Goal: Transaction & Acquisition: Subscribe to service/newsletter

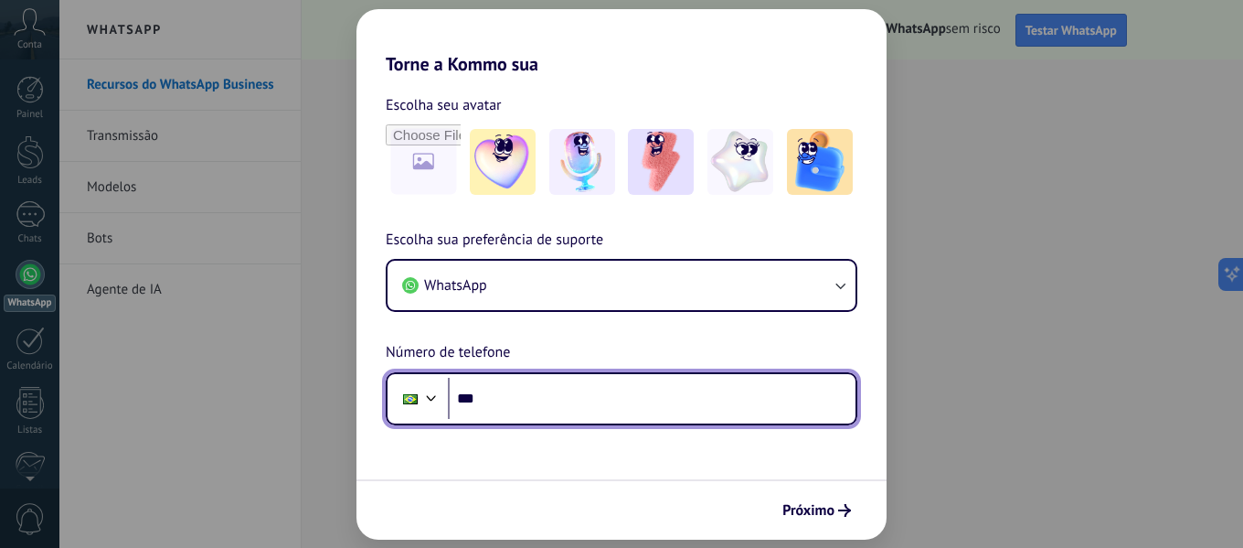
click at [645, 408] on input "***" at bounding box center [652, 399] width 408 height 42
type input "**********"
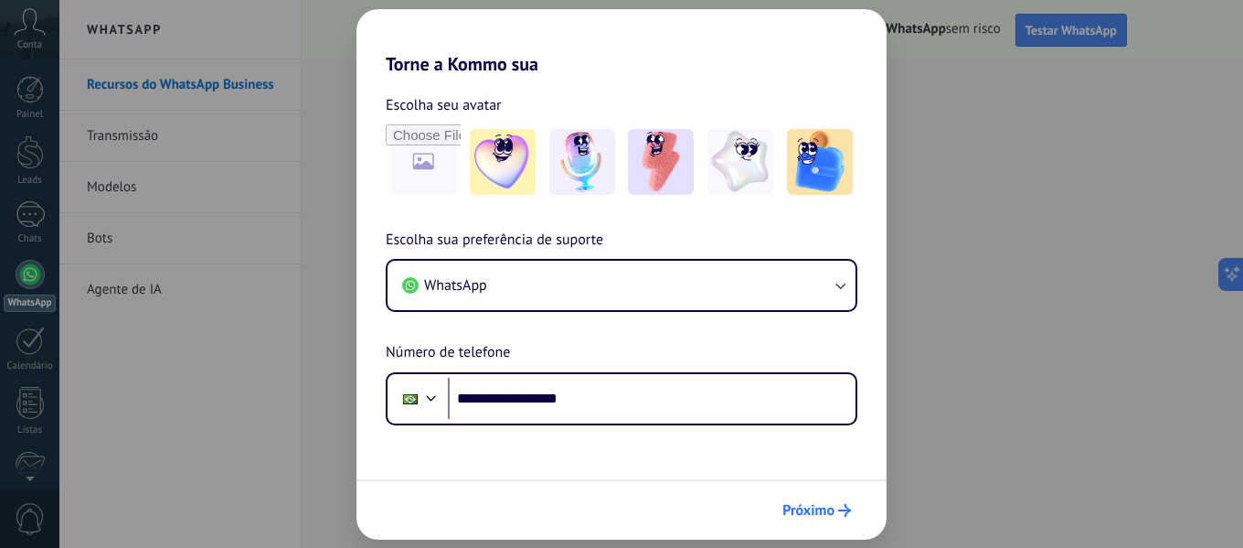
click at [832, 512] on span "Próximo" at bounding box center [809, 510] width 52 height 13
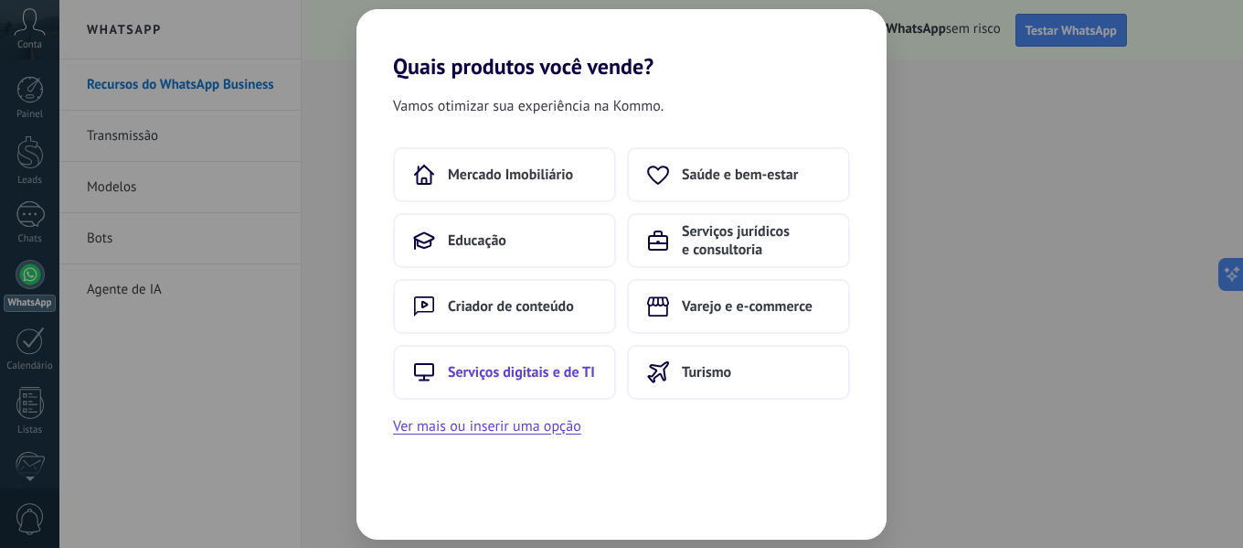
click at [529, 382] on button "Serviços digitais e de TI" at bounding box center [504, 372] width 223 height 55
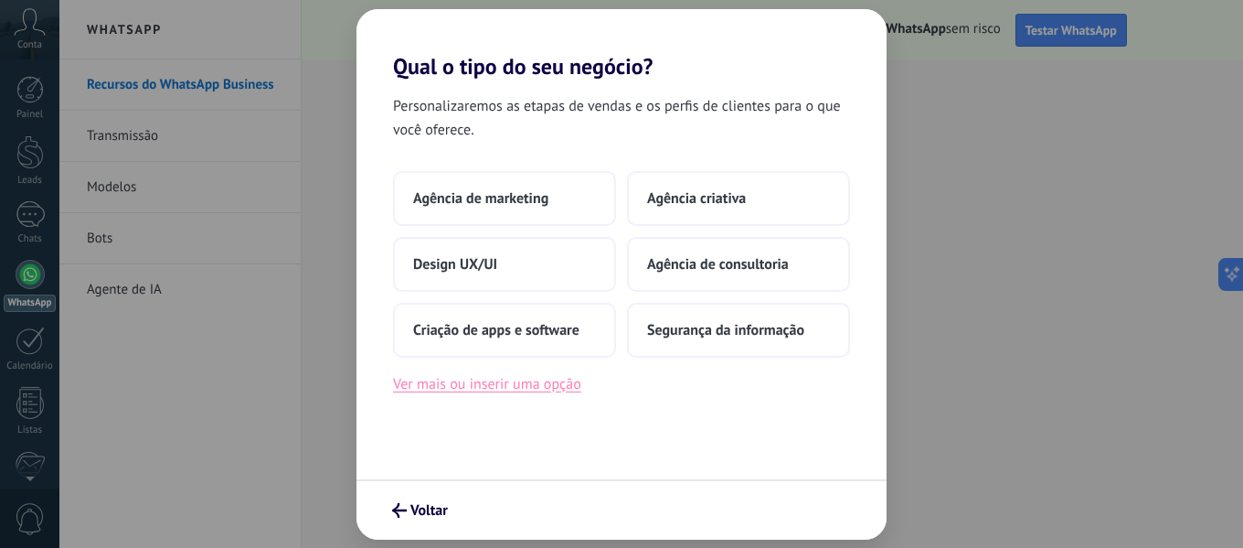
click at [407, 383] on button "Ver mais ou inserir uma opção" at bounding box center [487, 384] width 188 height 24
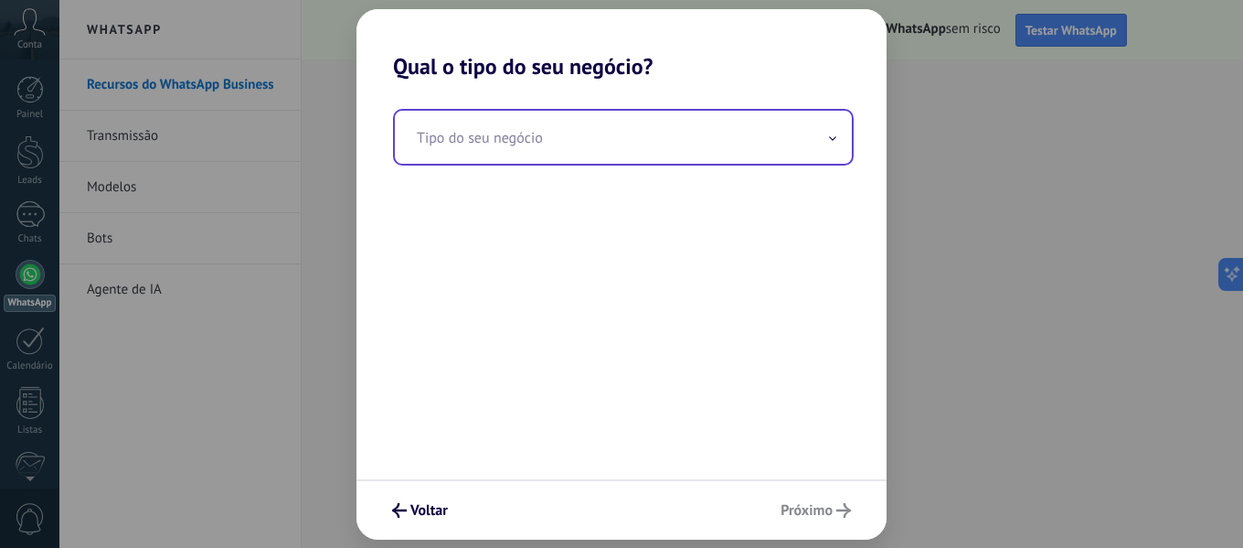
click at [824, 145] on input "text" at bounding box center [623, 137] width 457 height 53
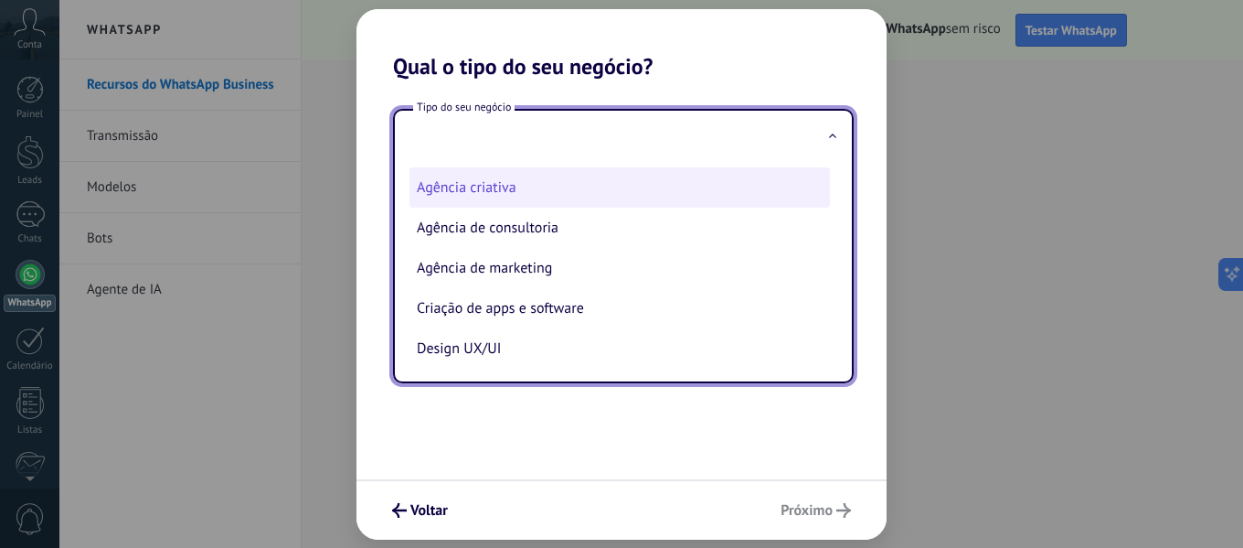
scroll to position [42, 0]
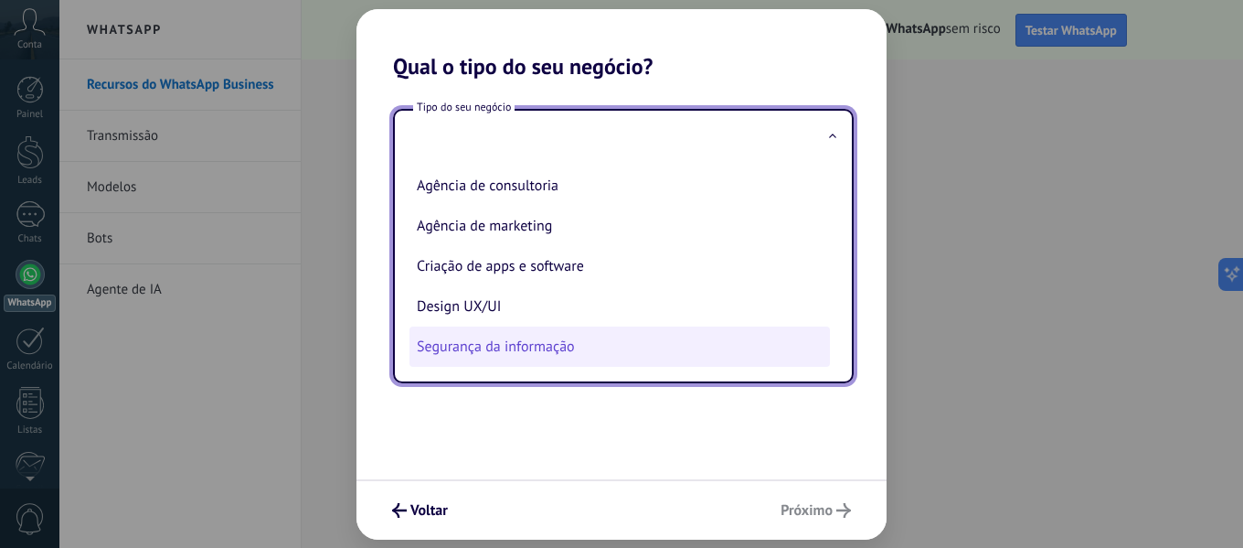
click at [727, 356] on li "Segurança da informação" at bounding box center [620, 346] width 421 height 40
type input "**********"
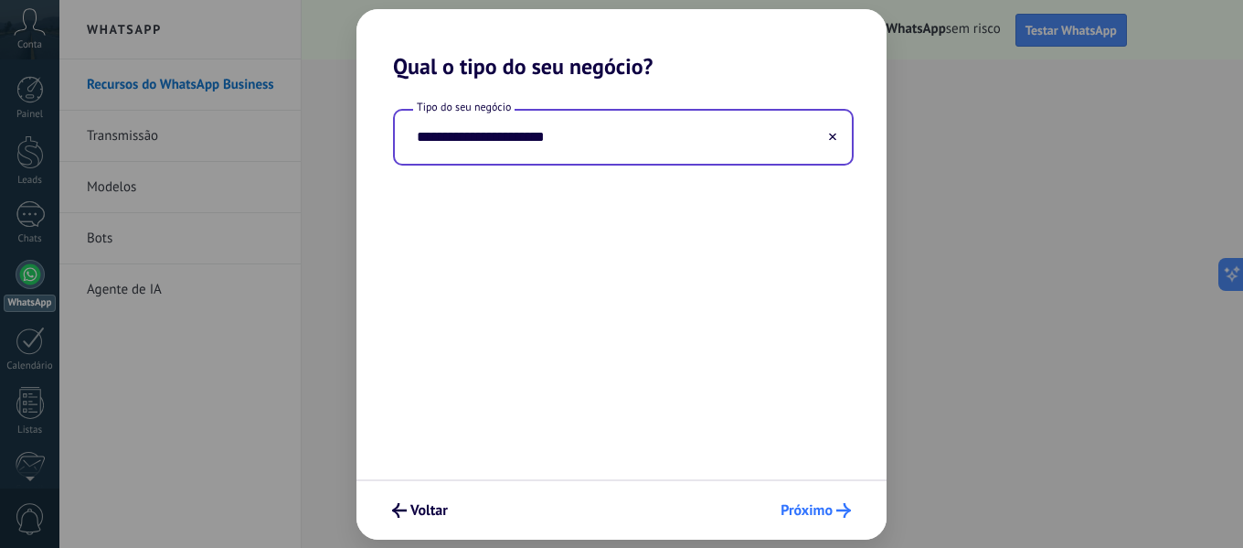
click at [824, 513] on span "Próximo" at bounding box center [807, 510] width 52 height 13
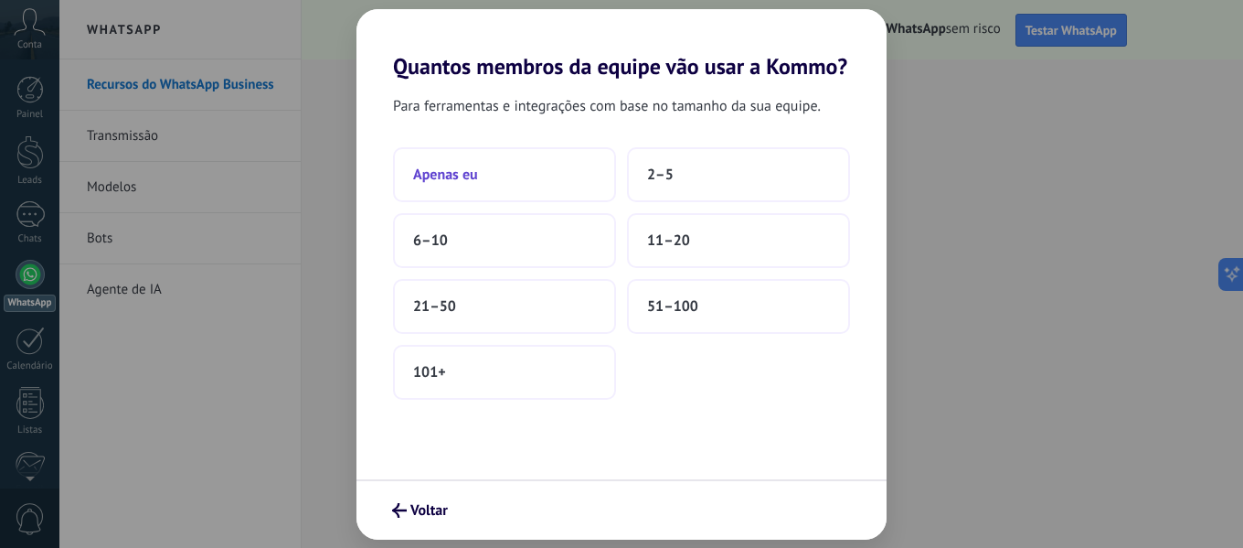
click at [552, 165] on button "Apenas eu" at bounding box center [504, 174] width 223 height 55
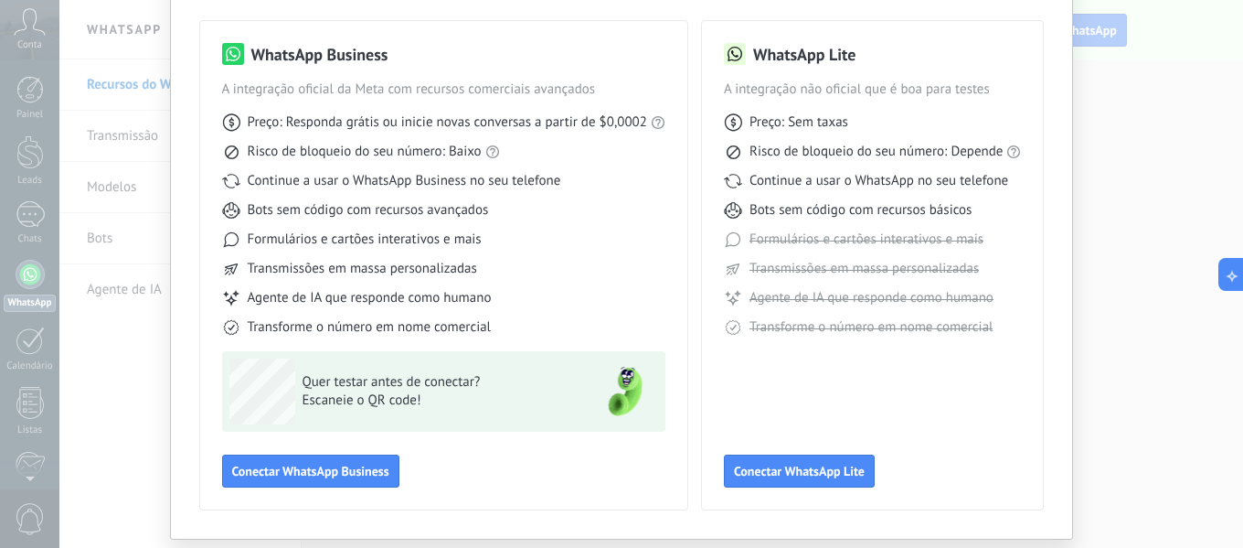
scroll to position [170, 0]
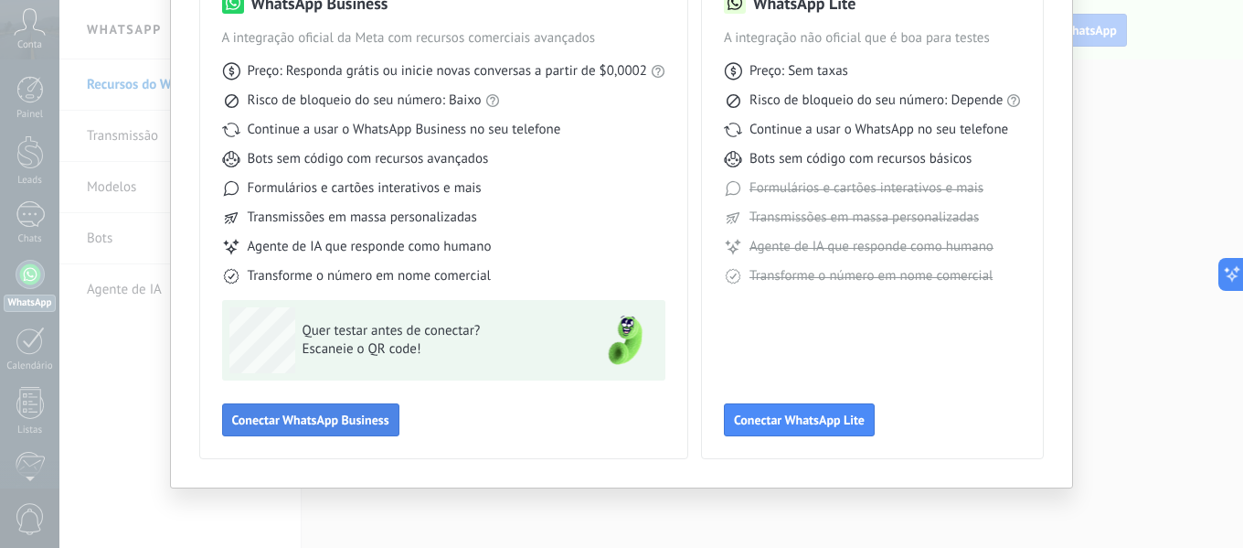
click at [334, 421] on span "Conectar WhatsApp Business" at bounding box center [310, 419] width 157 height 13
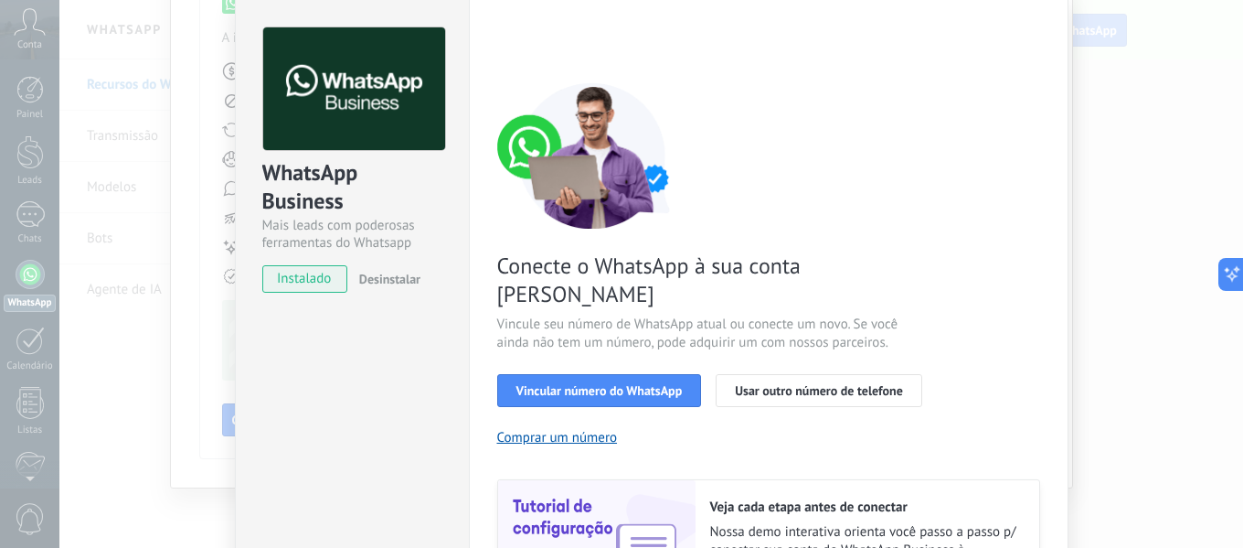
scroll to position [91, 0]
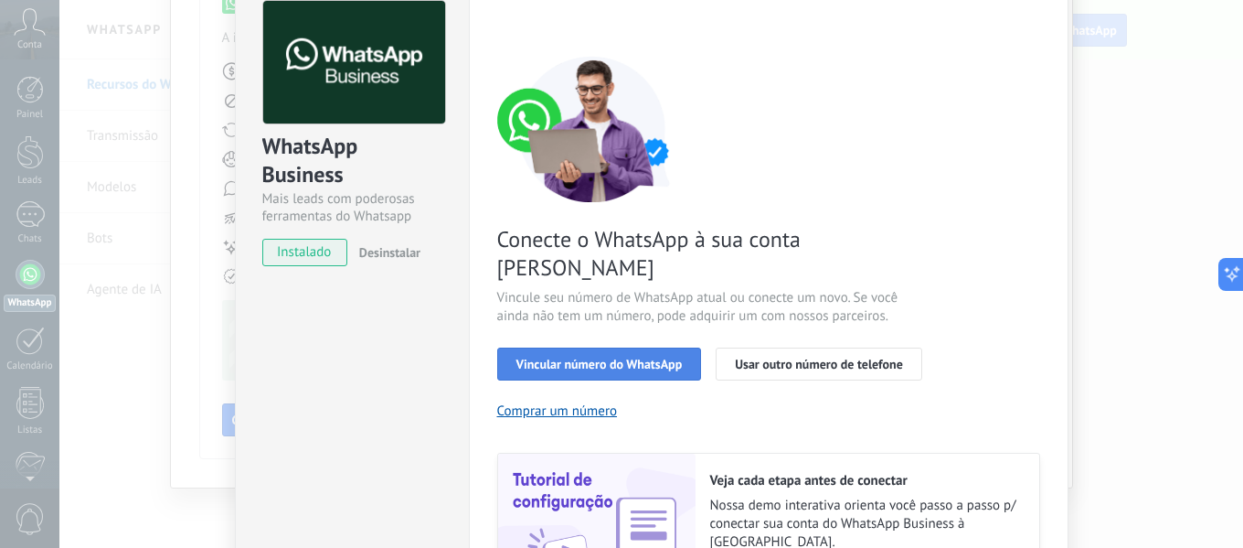
click at [659, 347] on button "Vincular número do WhatsApp" at bounding box center [599, 363] width 205 height 33
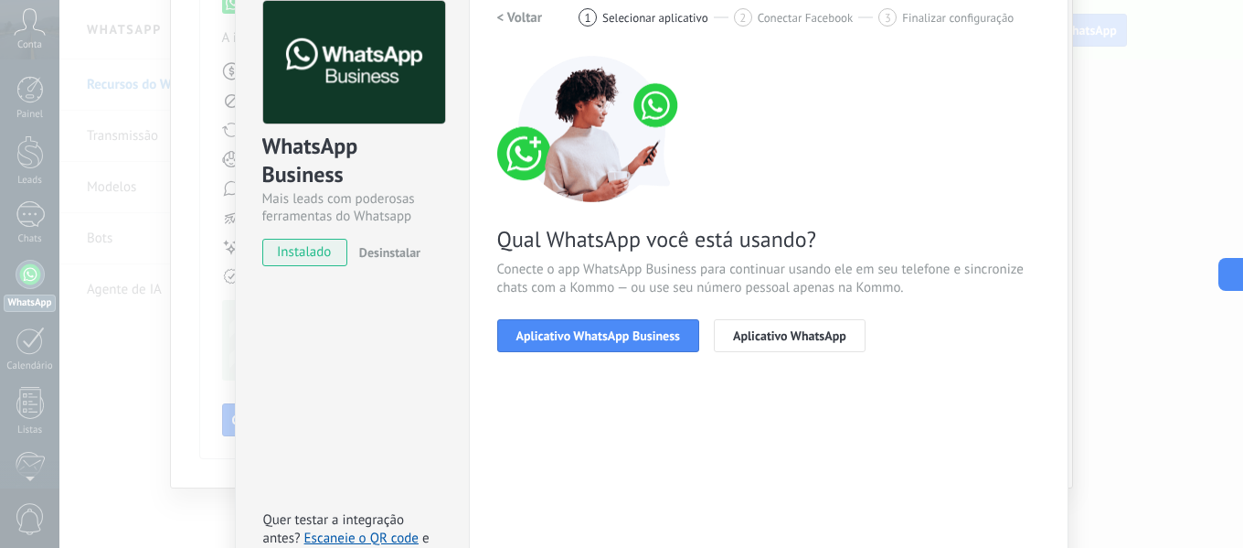
click at [659, 344] on button "Aplicativo WhatsApp Business" at bounding box center [598, 335] width 202 height 33
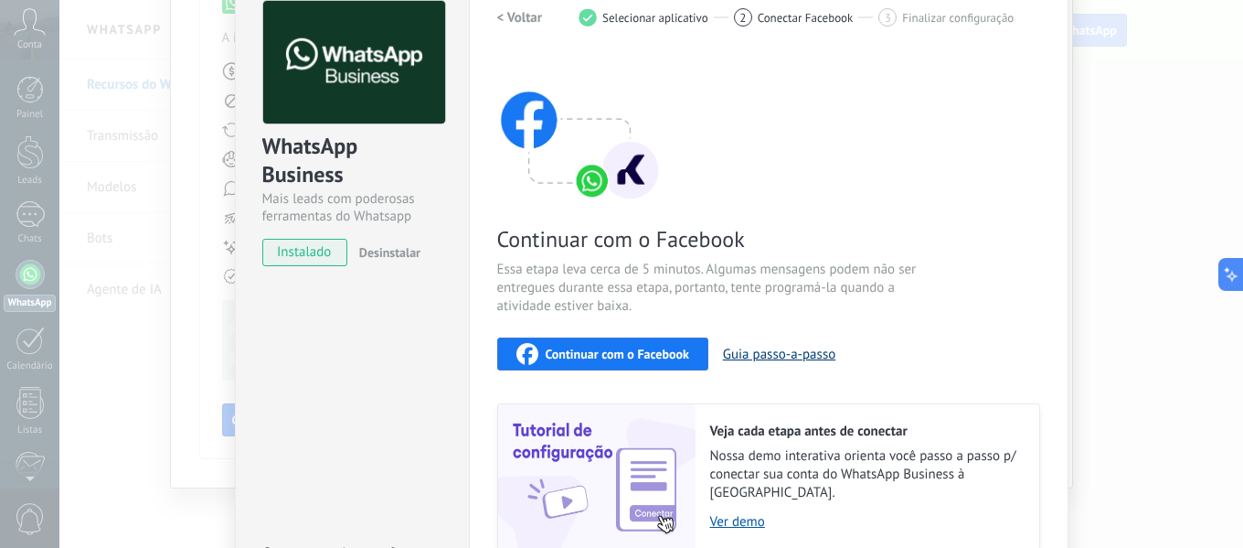
click at [793, 353] on button "Guia passo-a-passo" at bounding box center [779, 354] width 112 height 17
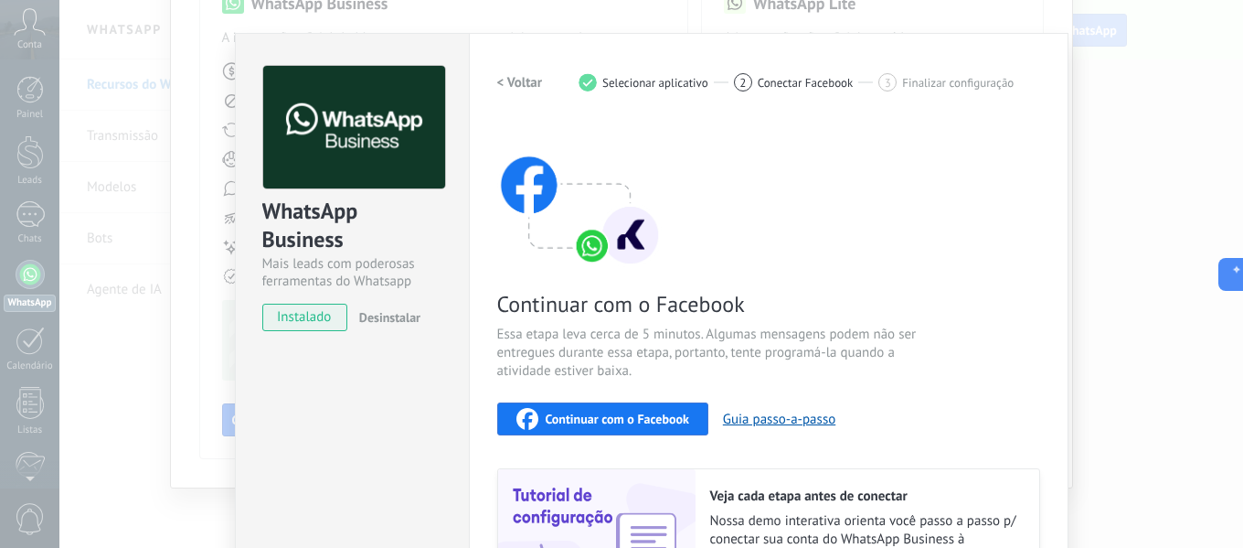
scroll to position [0, 0]
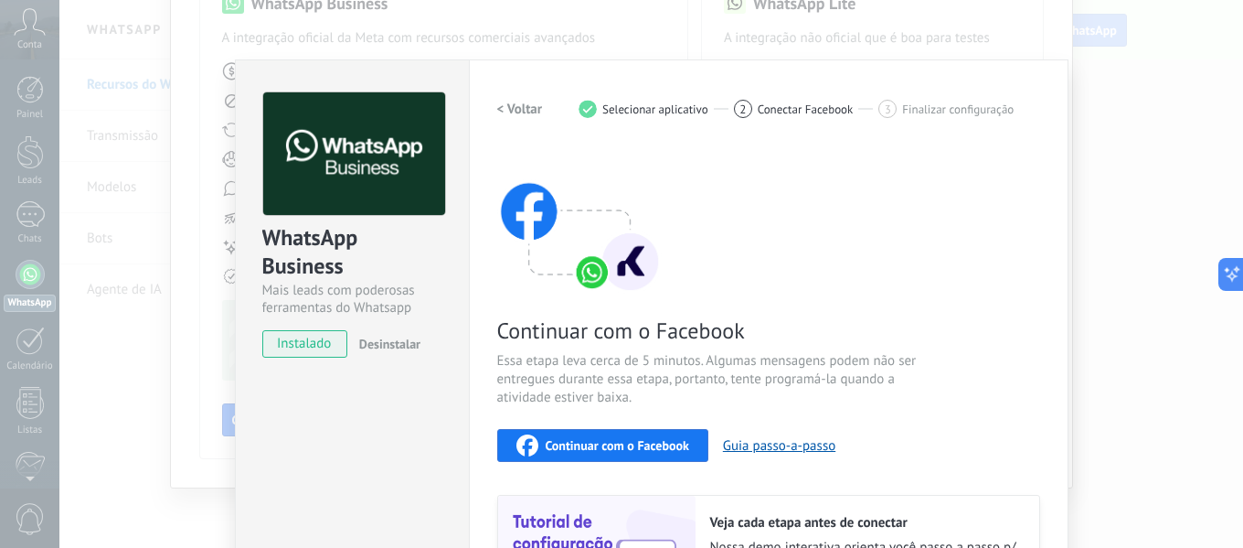
click at [930, 110] on span "Finalizar configuração" at bounding box center [958, 109] width 112 height 14
click at [1196, 151] on div "WhatsApp Business Mais leads com poderosas ferramentas do Whatsapp instalado De…" at bounding box center [651, 274] width 1184 height 548
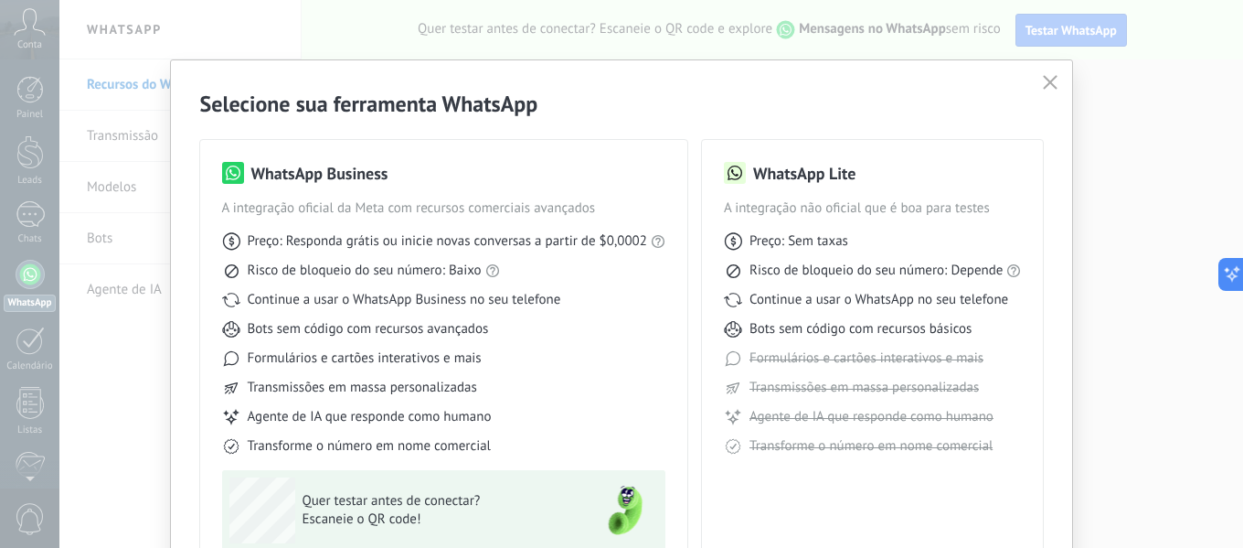
click at [1030, 74] on div "Selecione sua ferramenta WhatsApp WhatsApp Business A integração oficial da Met…" at bounding box center [622, 358] width 902 height 597
click at [1047, 79] on icon "button" at bounding box center [1050, 82] width 15 height 15
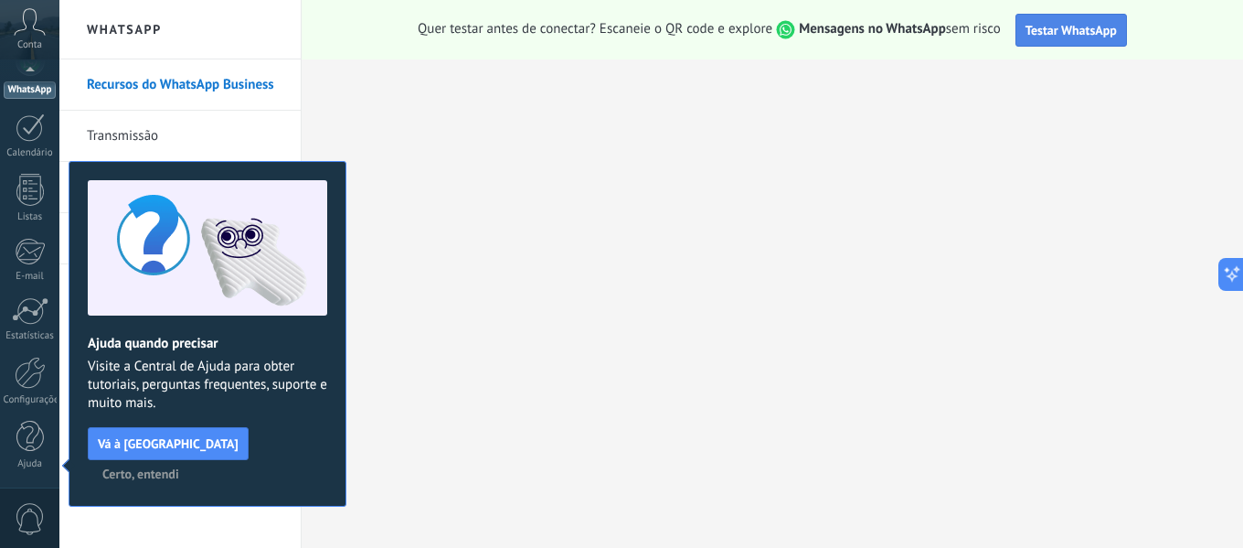
click at [1071, 32] on span "Testar WhatsApp" at bounding box center [1071, 30] width 91 height 16
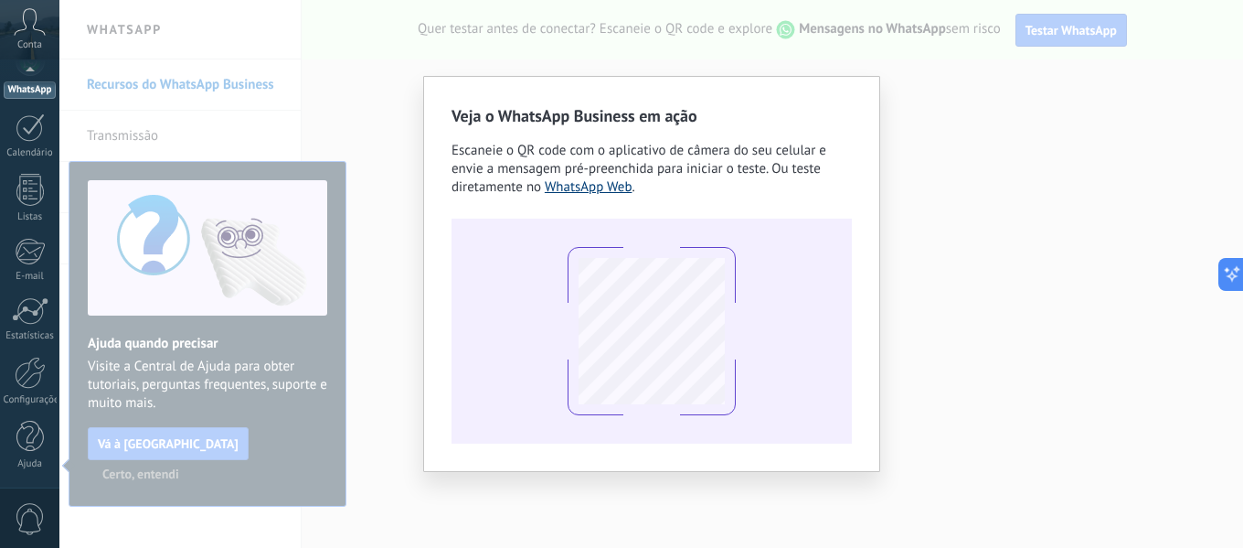
click at [577, 181] on link "WhatsApp Web" at bounding box center [589, 186] width 88 height 17
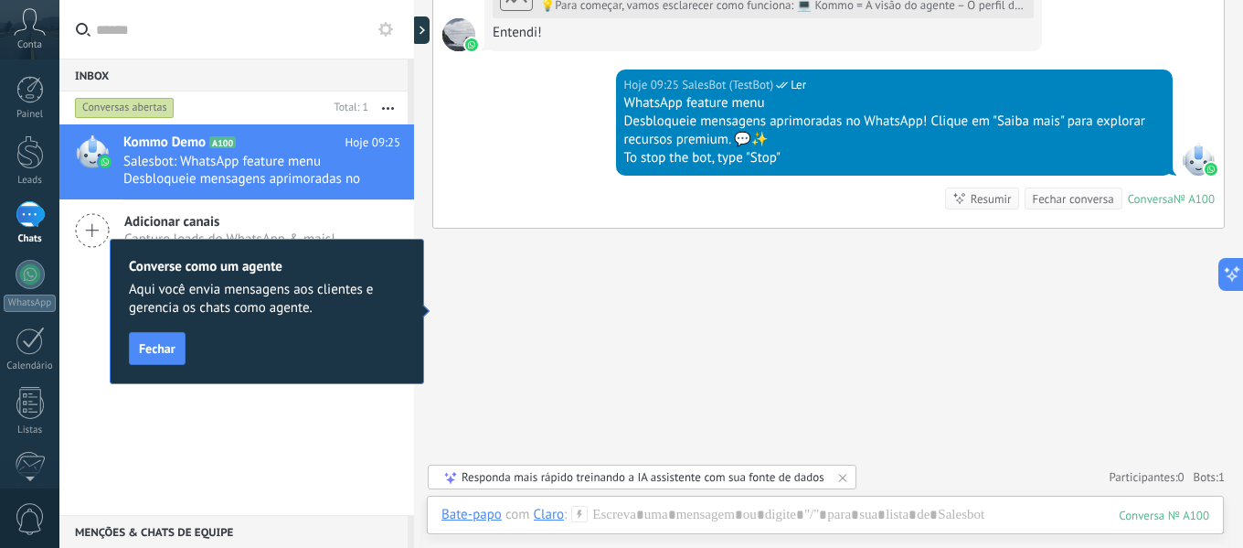
scroll to position [27, 0]
click at [126, 336] on div "Converse como um agente Aqui você envia mensagens aos clientes e gerencia os ch…" at bounding box center [267, 311] width 314 height 145
click at [150, 342] on span "Fechar" at bounding box center [157, 348] width 37 height 13
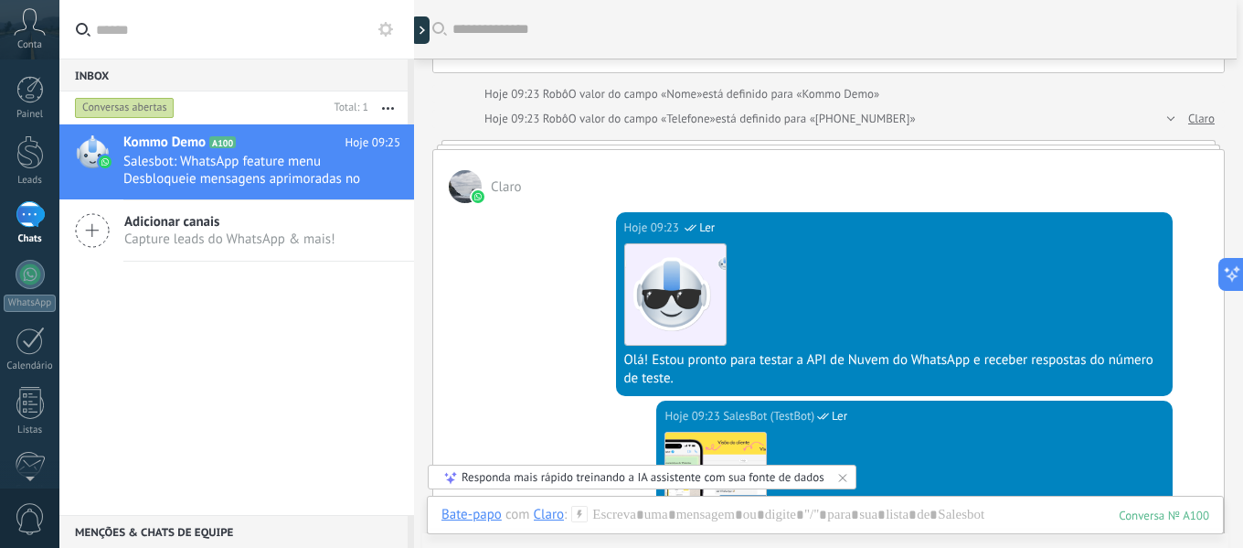
scroll to position [0, 0]
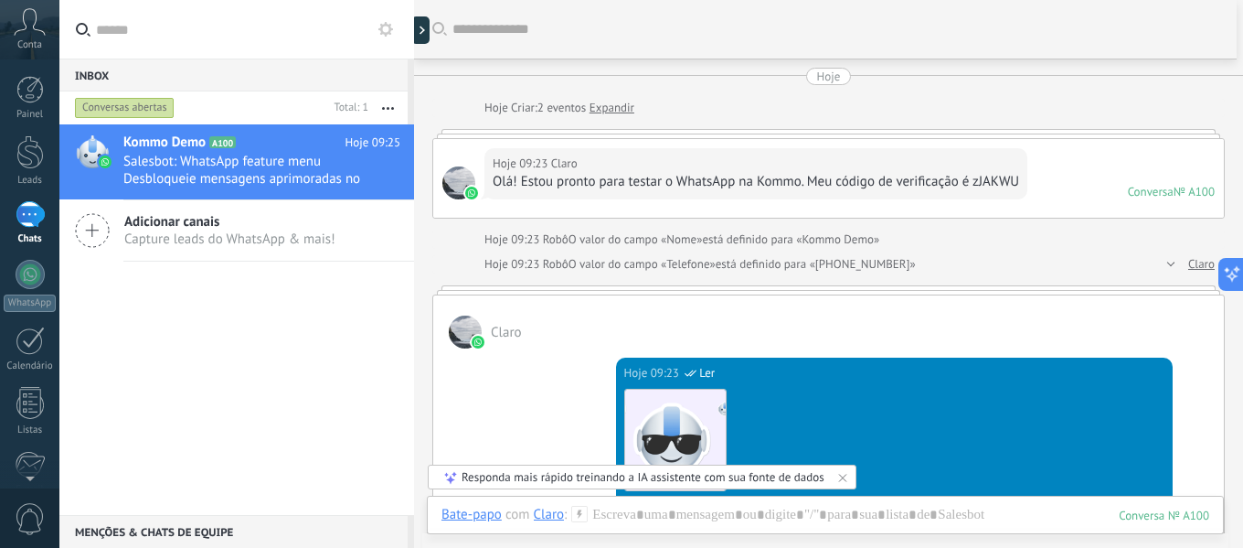
click at [241, 234] on span "Capture leads do WhatsApp & mais!" at bounding box center [229, 238] width 211 height 17
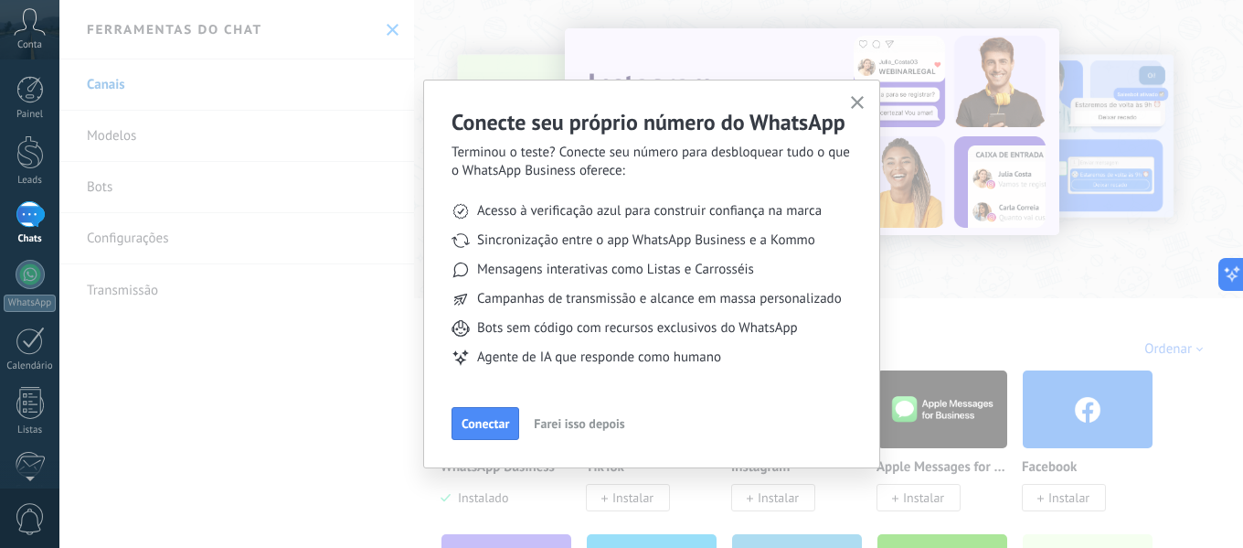
click at [850, 94] on button "button" at bounding box center [858, 103] width 23 height 25
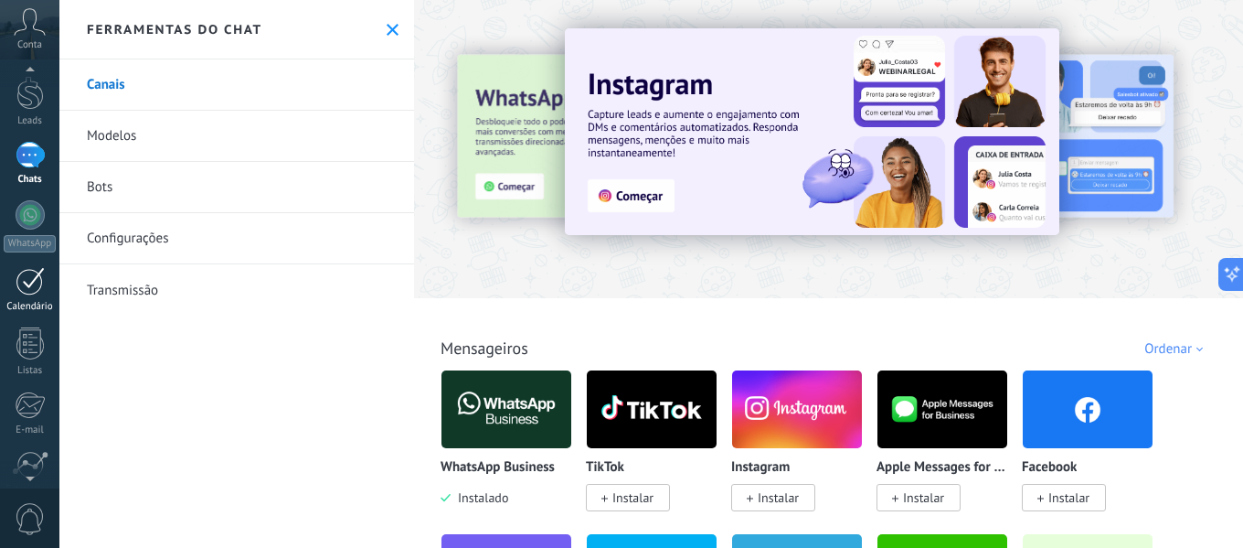
scroll to position [91, 0]
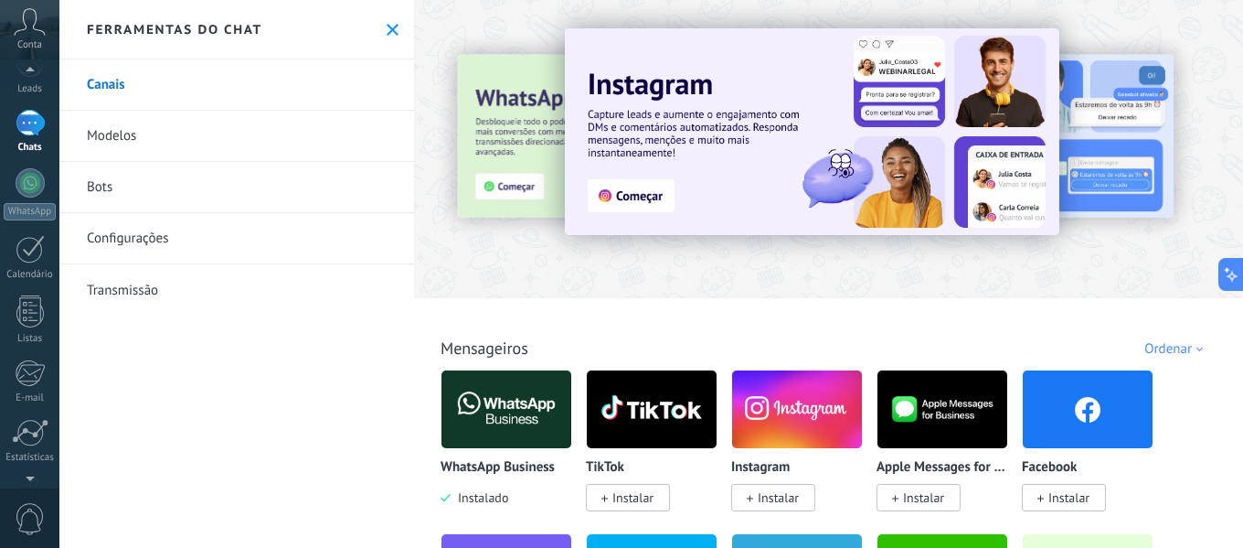
click at [32, 288] on div "Painel Leads 1 Chats WhatsApp Clientes" at bounding box center [29, 296] width 59 height 625
click at [32, 304] on div at bounding box center [29, 311] width 27 height 32
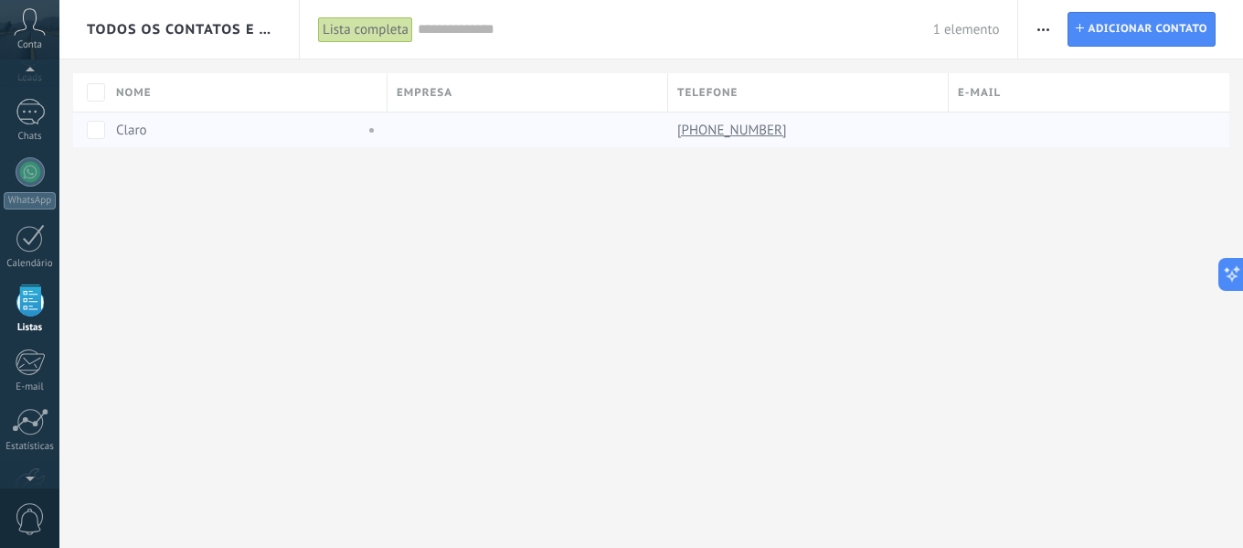
scroll to position [113, 0]
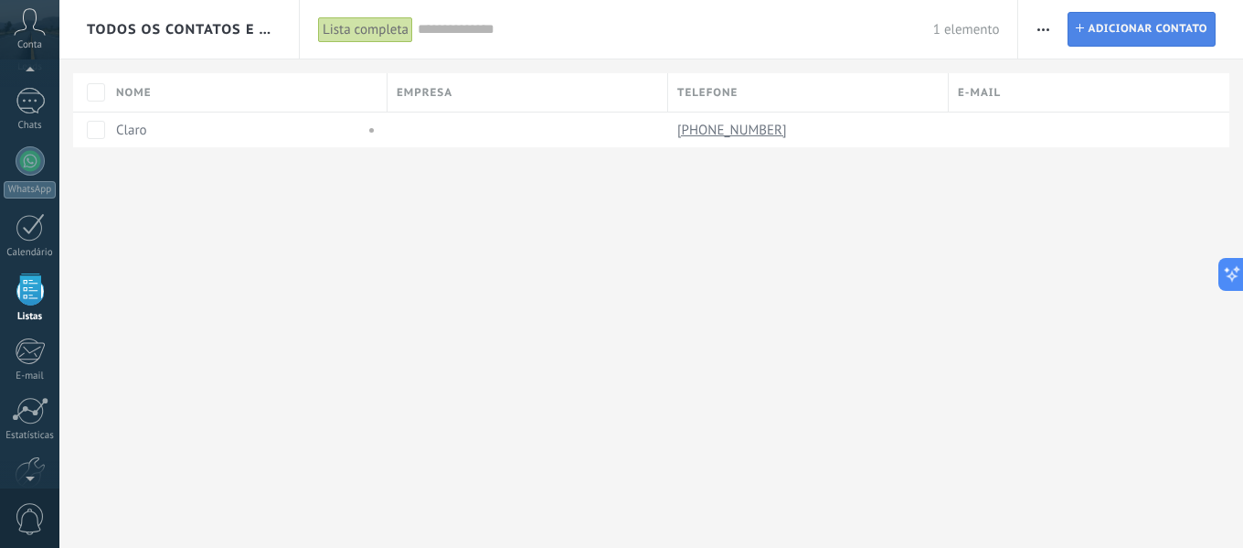
click at [1103, 34] on span "Adicionar contato" at bounding box center [1148, 29] width 120 height 33
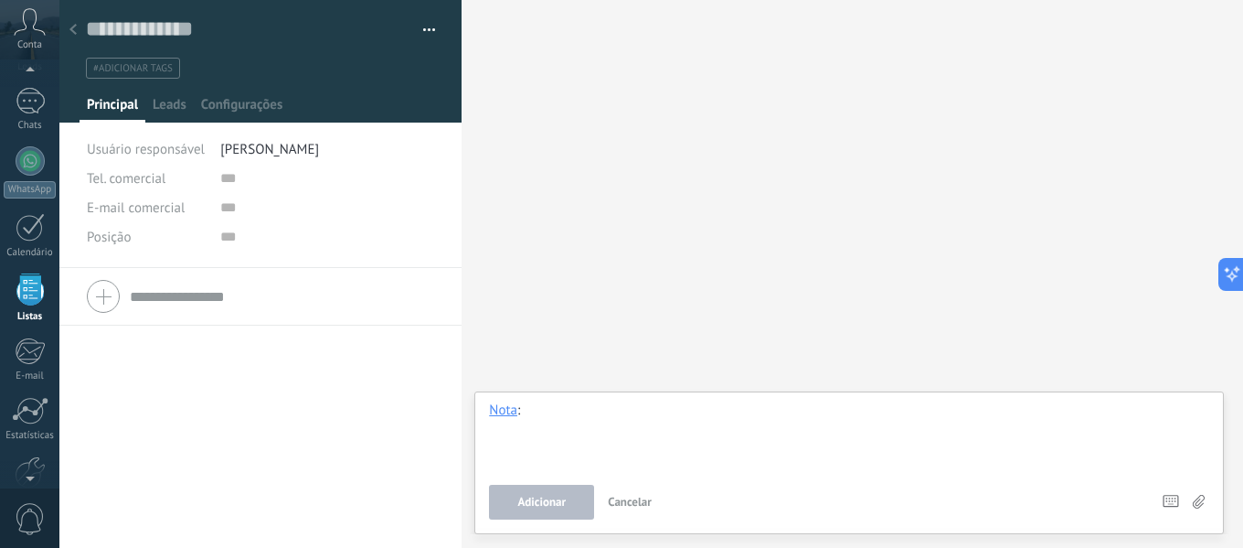
click at [538, 401] on div at bounding box center [849, 435] width 720 height 69
click at [223, 304] on input "text" at bounding box center [282, 296] width 304 height 23
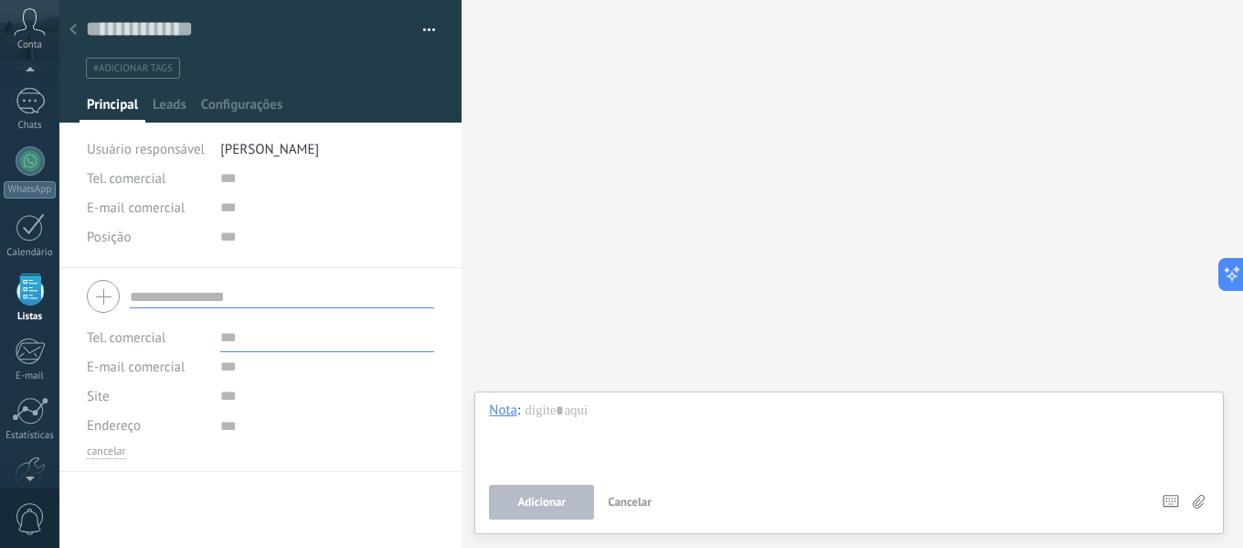
click at [230, 339] on input "text" at bounding box center [327, 337] width 214 height 29
click at [228, 361] on input "text" at bounding box center [327, 366] width 214 height 29
click at [158, 101] on span "Leads" at bounding box center [170, 109] width 34 height 27
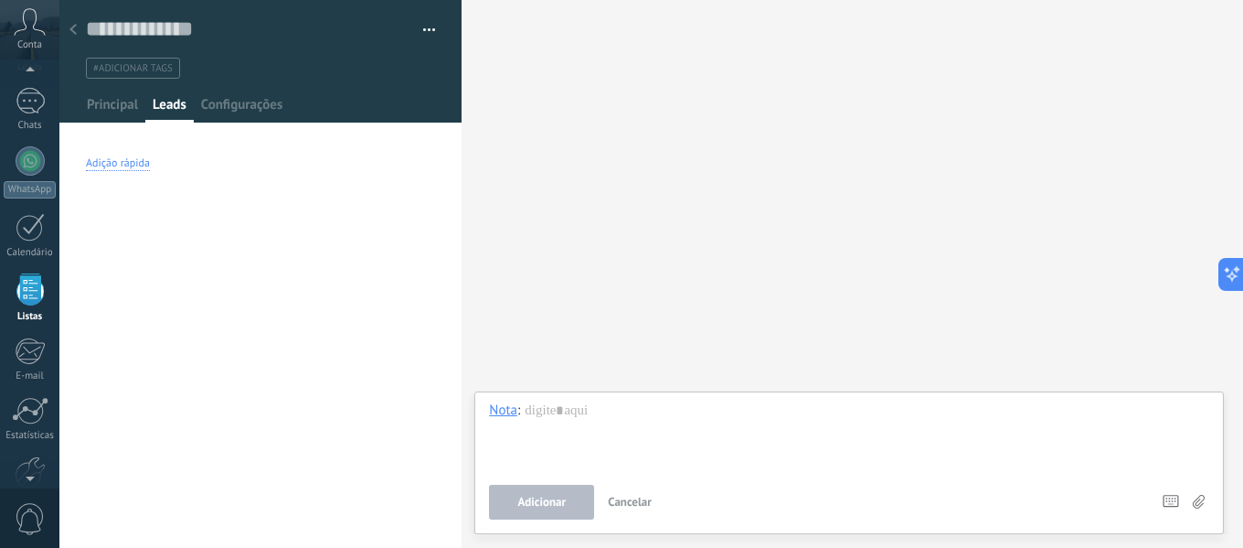
click at [135, 171] on div "Adição rápida" at bounding box center [260, 163] width 349 height 59
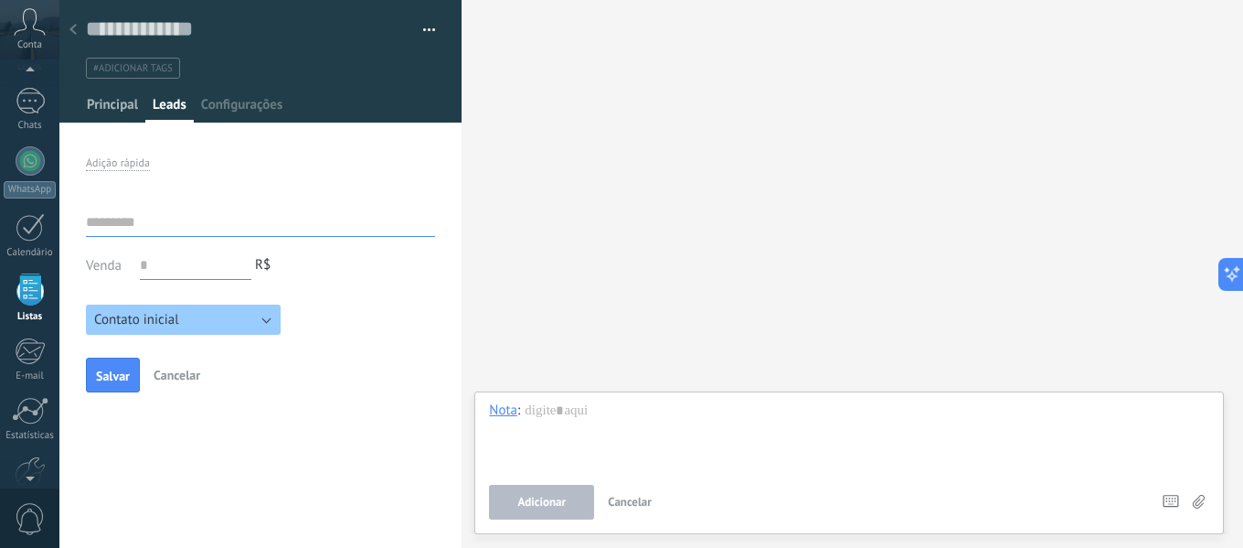
click at [101, 111] on span "Principal" at bounding box center [112, 109] width 51 height 27
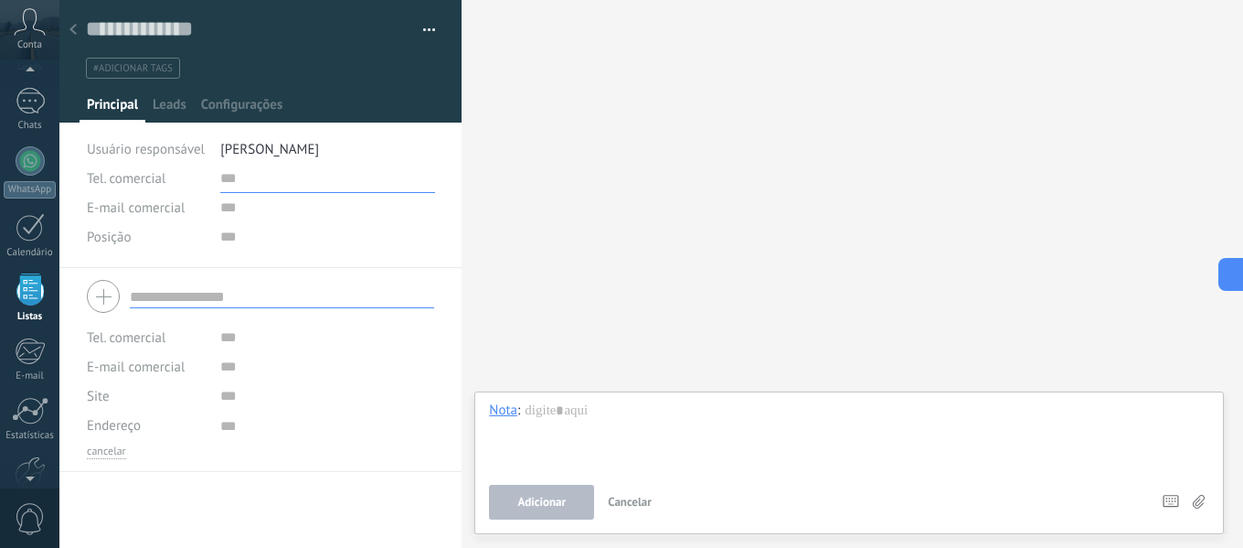
click at [262, 184] on input "text" at bounding box center [327, 178] width 215 height 29
click at [251, 214] on input "text" at bounding box center [327, 207] width 215 height 29
click at [242, 239] on input "text" at bounding box center [327, 236] width 215 height 29
click at [233, 325] on input "text" at bounding box center [327, 337] width 214 height 29
click at [109, 65] on span "#adicionar tags" at bounding box center [133, 68] width 80 height 13
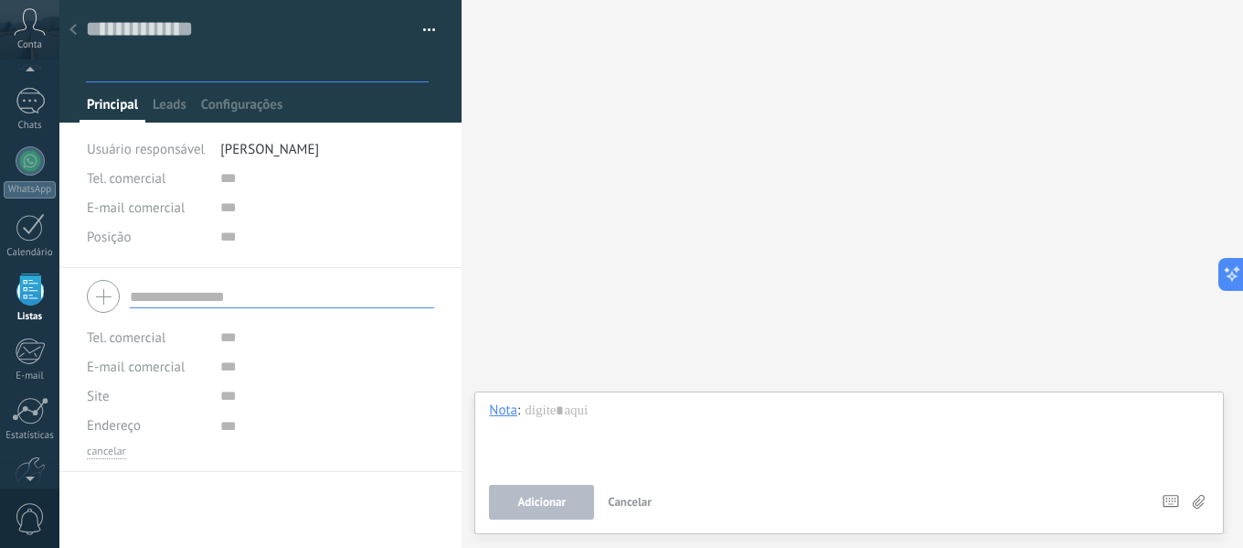
click at [74, 34] on use at bounding box center [72, 29] width 7 height 11
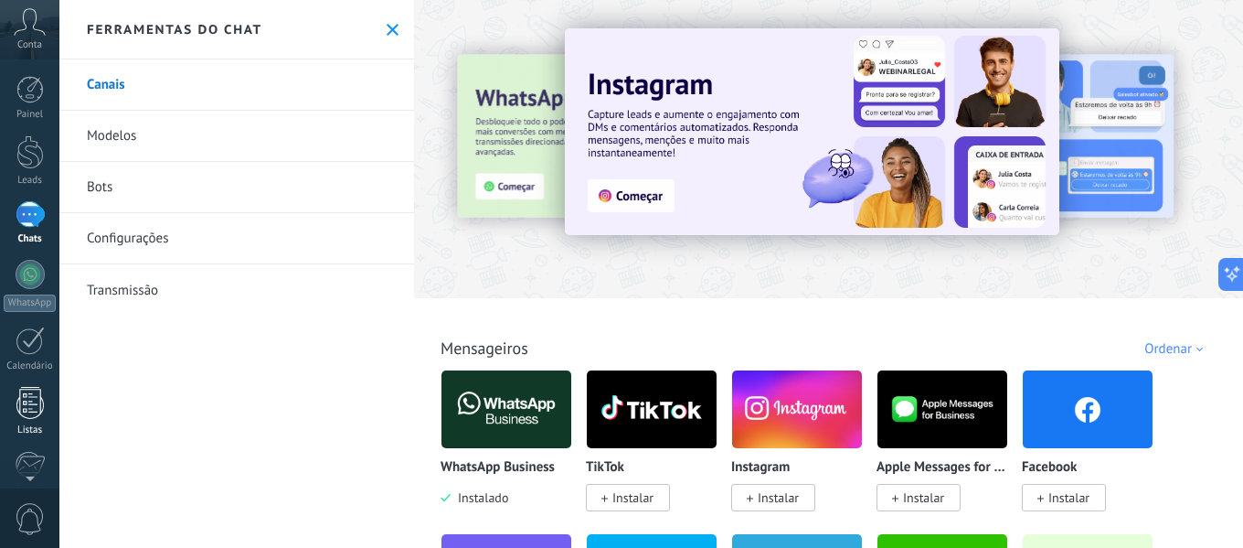
click at [21, 404] on div at bounding box center [29, 403] width 27 height 32
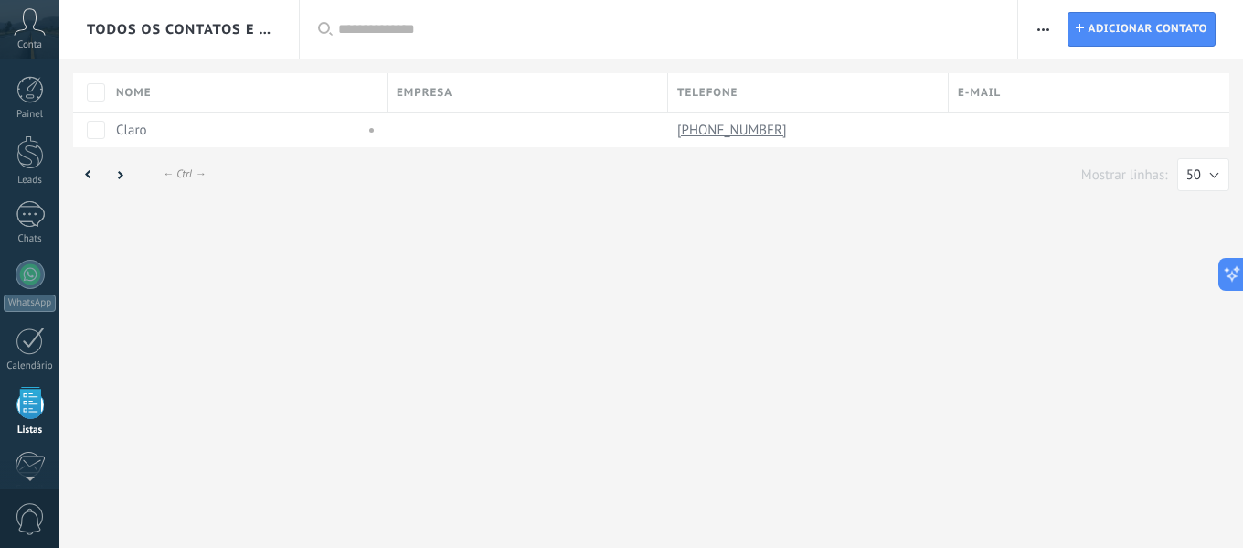
scroll to position [113, 0]
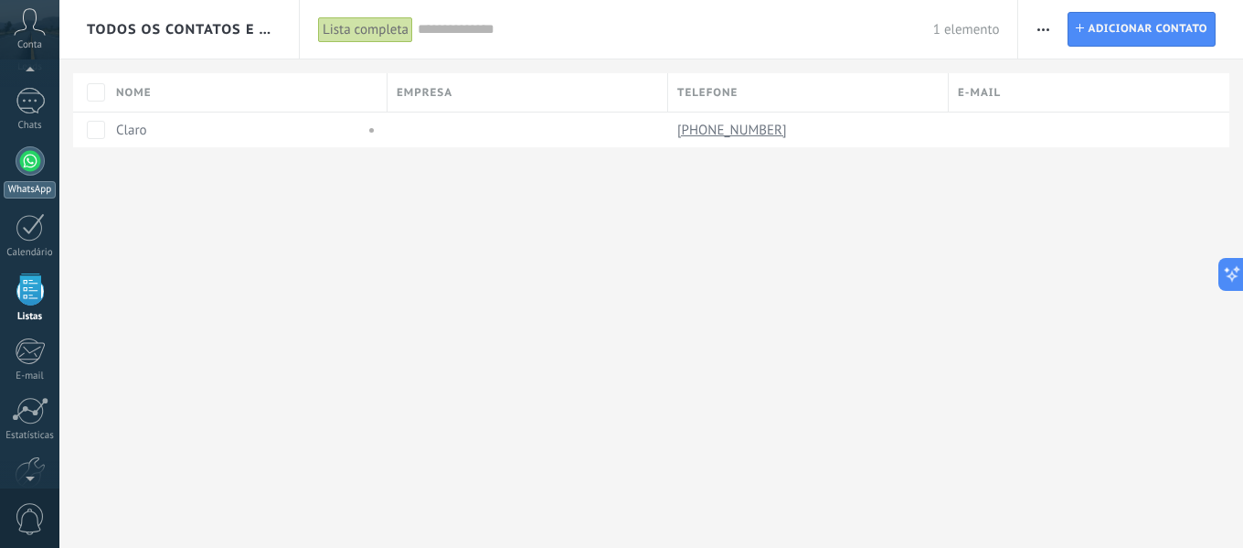
click at [20, 180] on link "WhatsApp" at bounding box center [29, 172] width 59 height 52
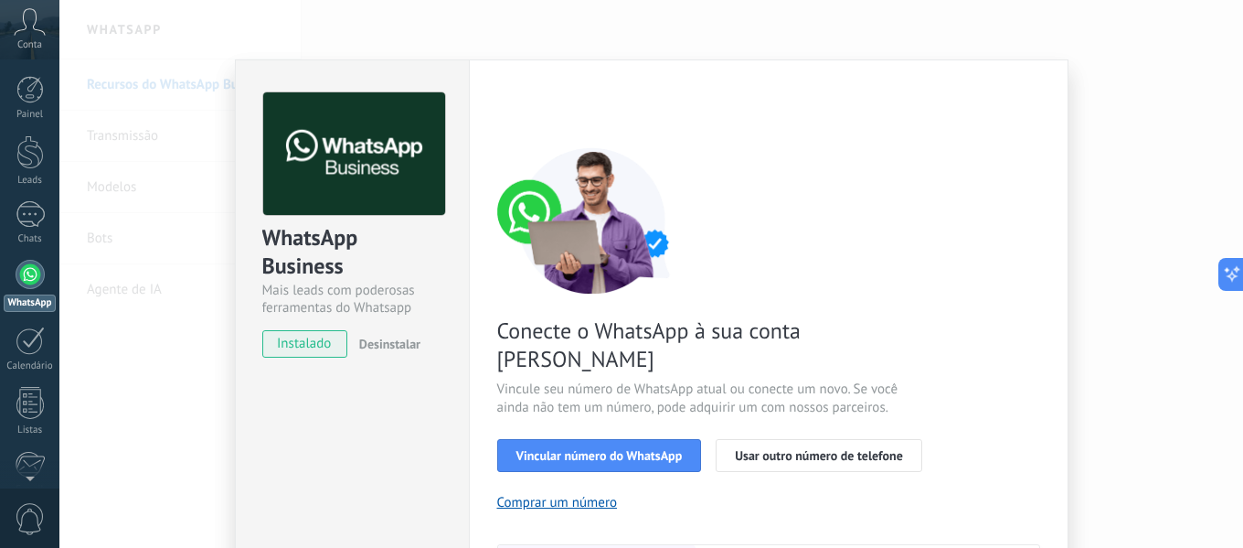
scroll to position [91, 0]
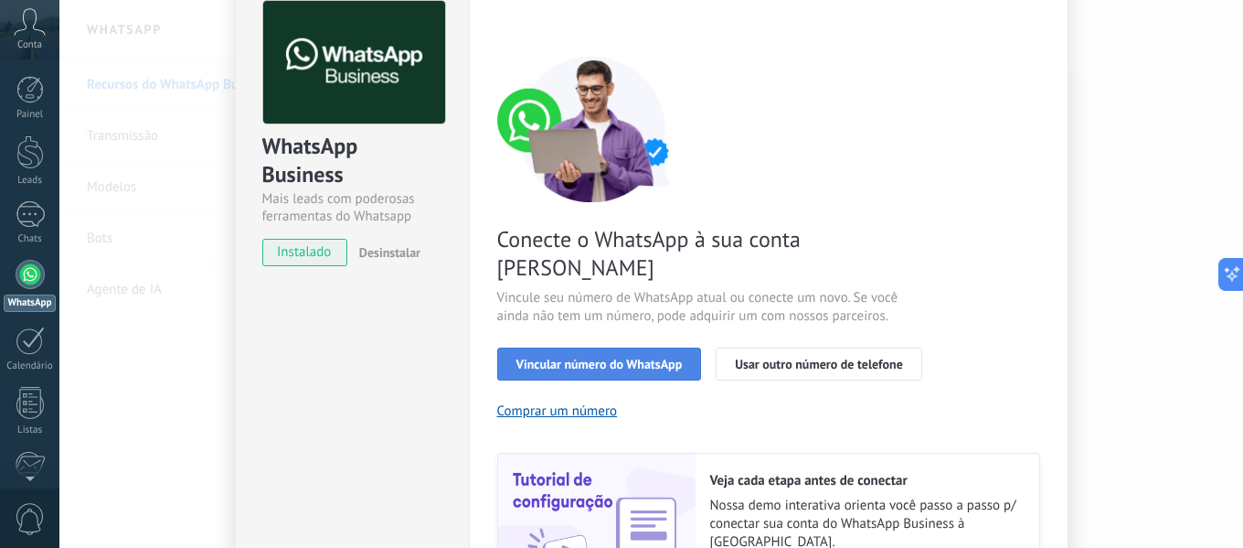
click at [561, 357] on span "Vincular número do WhatsApp" at bounding box center [600, 363] width 166 height 13
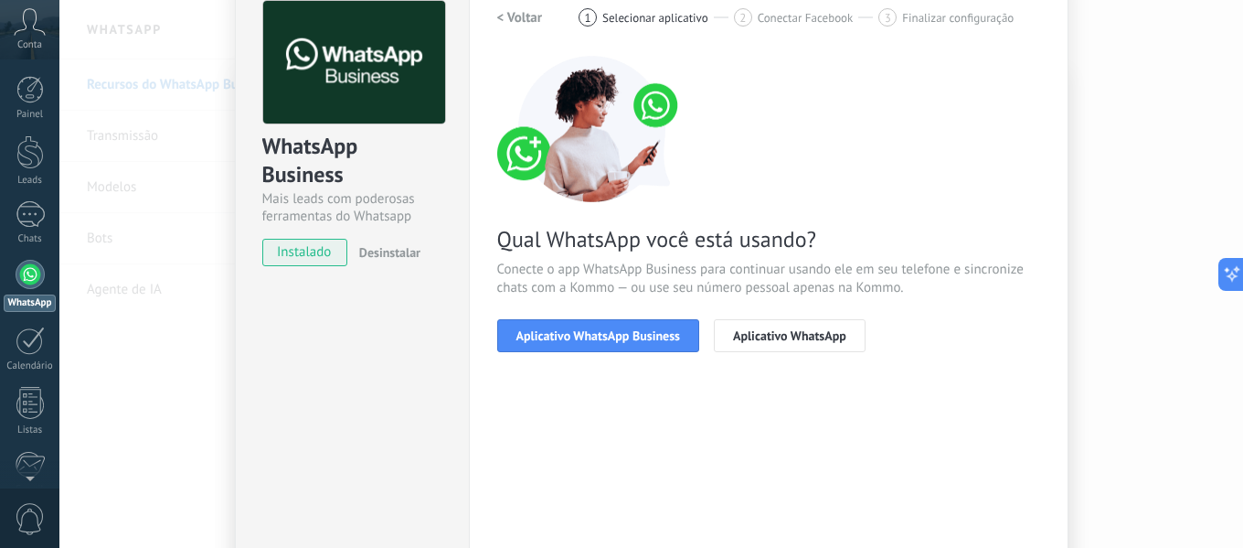
click at [561, 340] on span "Aplicativo WhatsApp Business" at bounding box center [599, 335] width 164 height 13
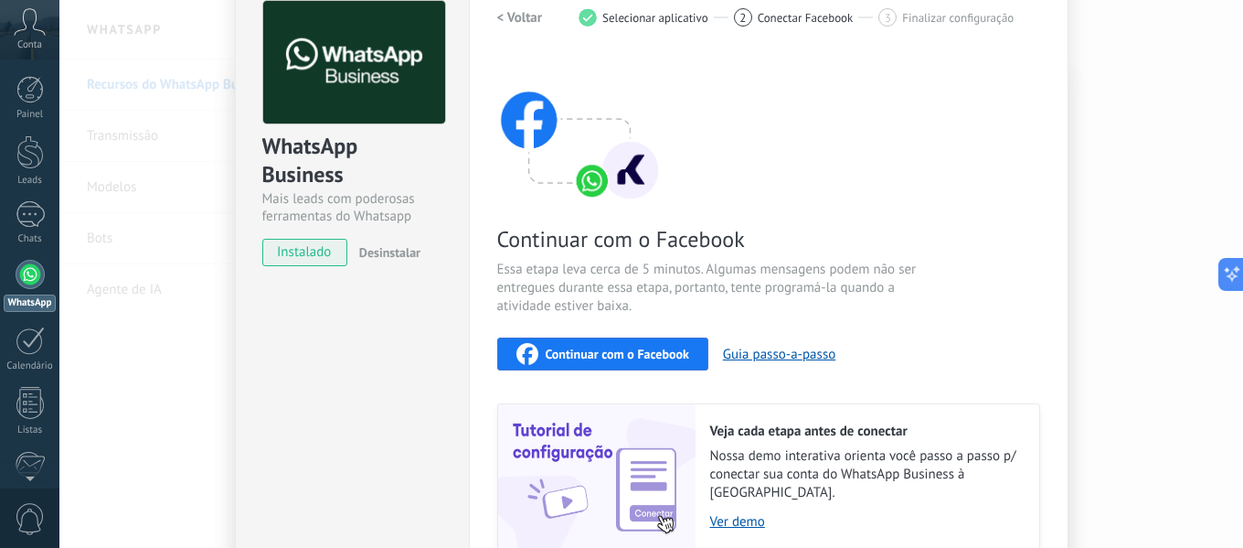
click at [561, 340] on button "Continuar com o Facebook" at bounding box center [602, 353] width 211 height 33
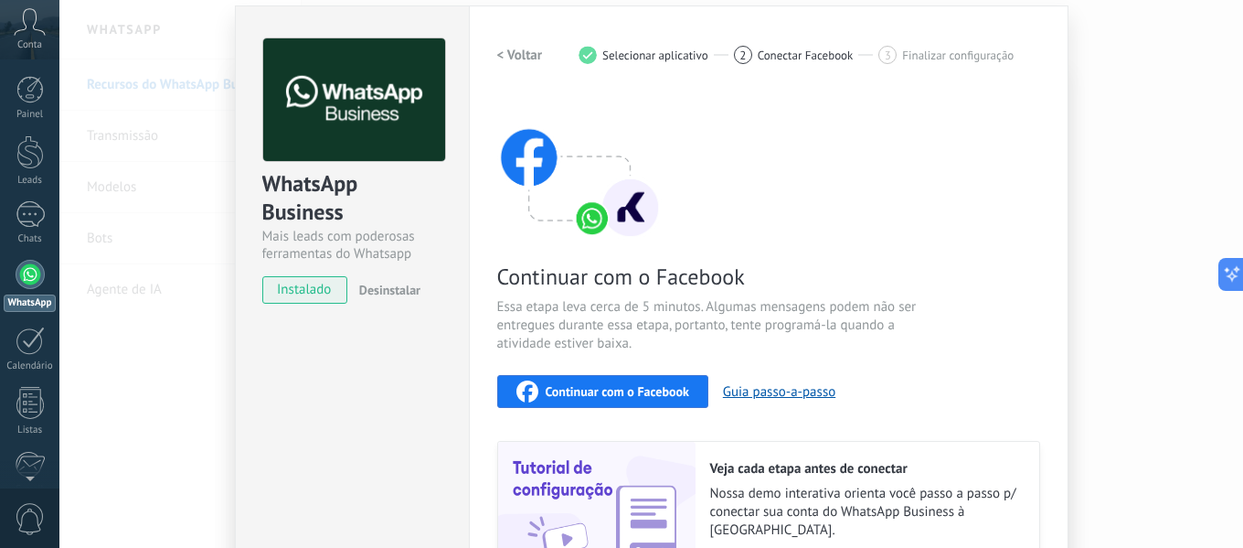
scroll to position [47, 0]
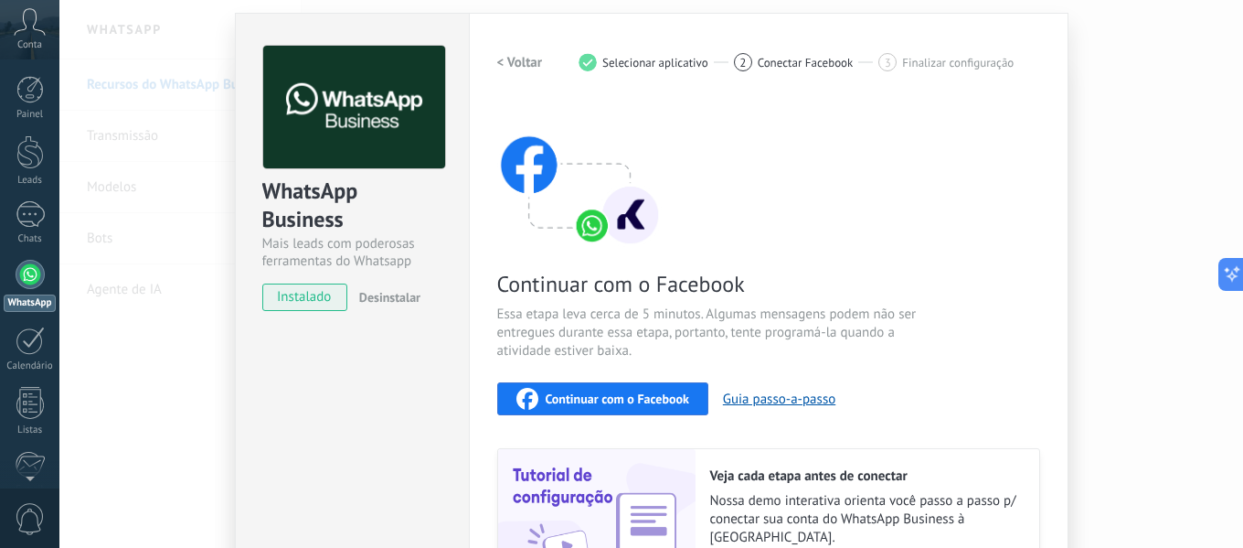
click at [532, 402] on icon "button" at bounding box center [528, 399] width 22 height 22
